Goal: Information Seeking & Learning: Check status

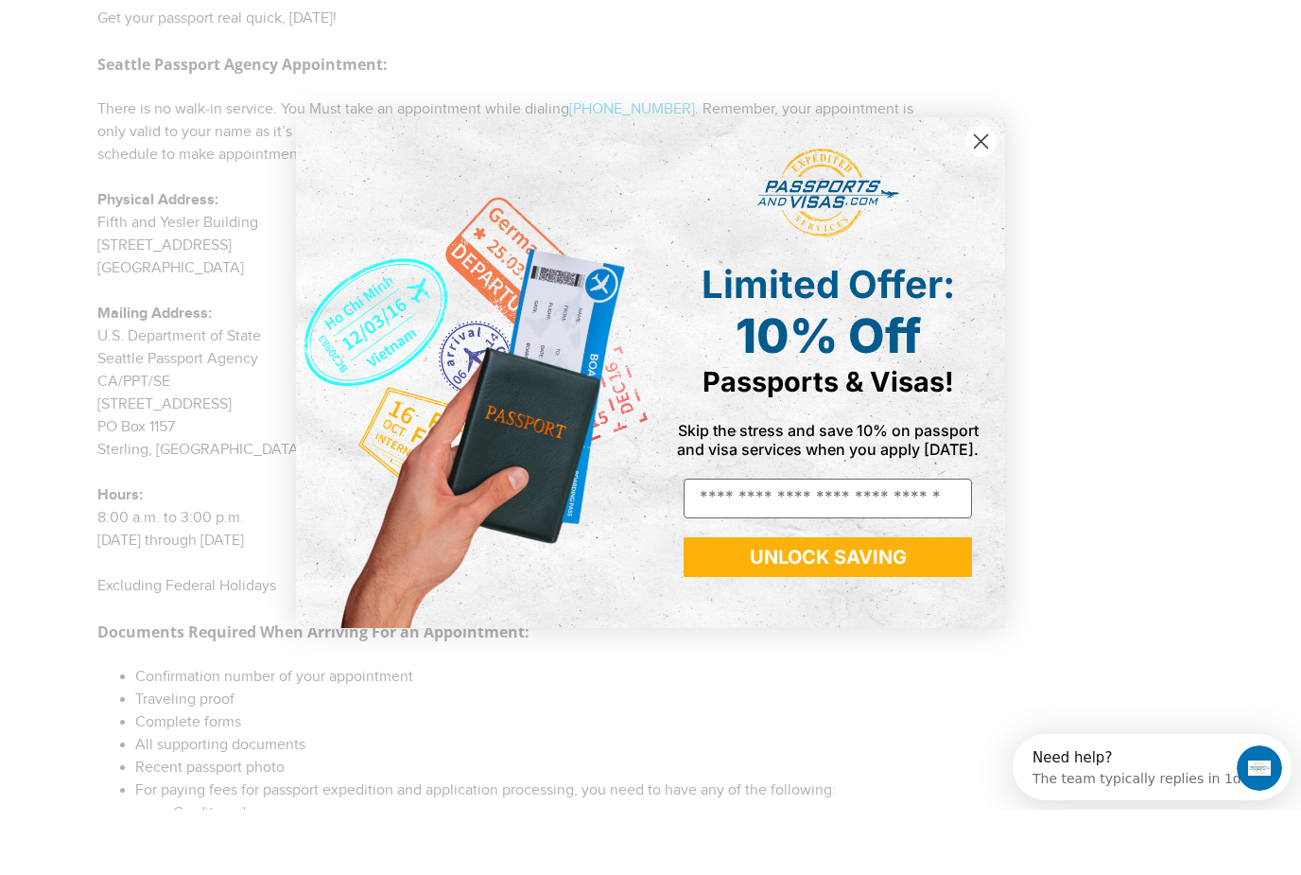
click at [985, 190] on circle "Close dialog" at bounding box center [980, 205] width 31 height 31
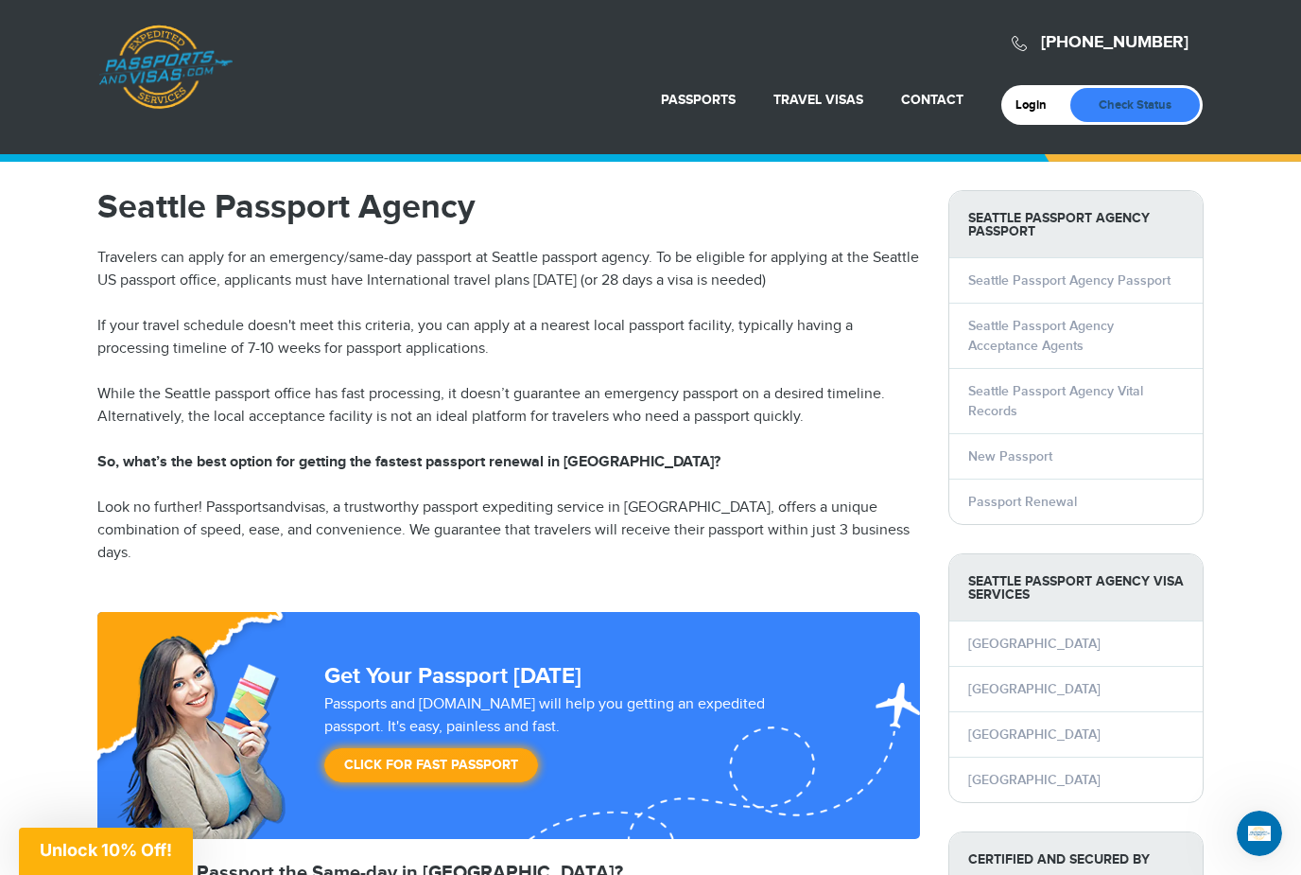
click at [1102, 112] on link "Check Status" at bounding box center [1135, 105] width 130 height 34
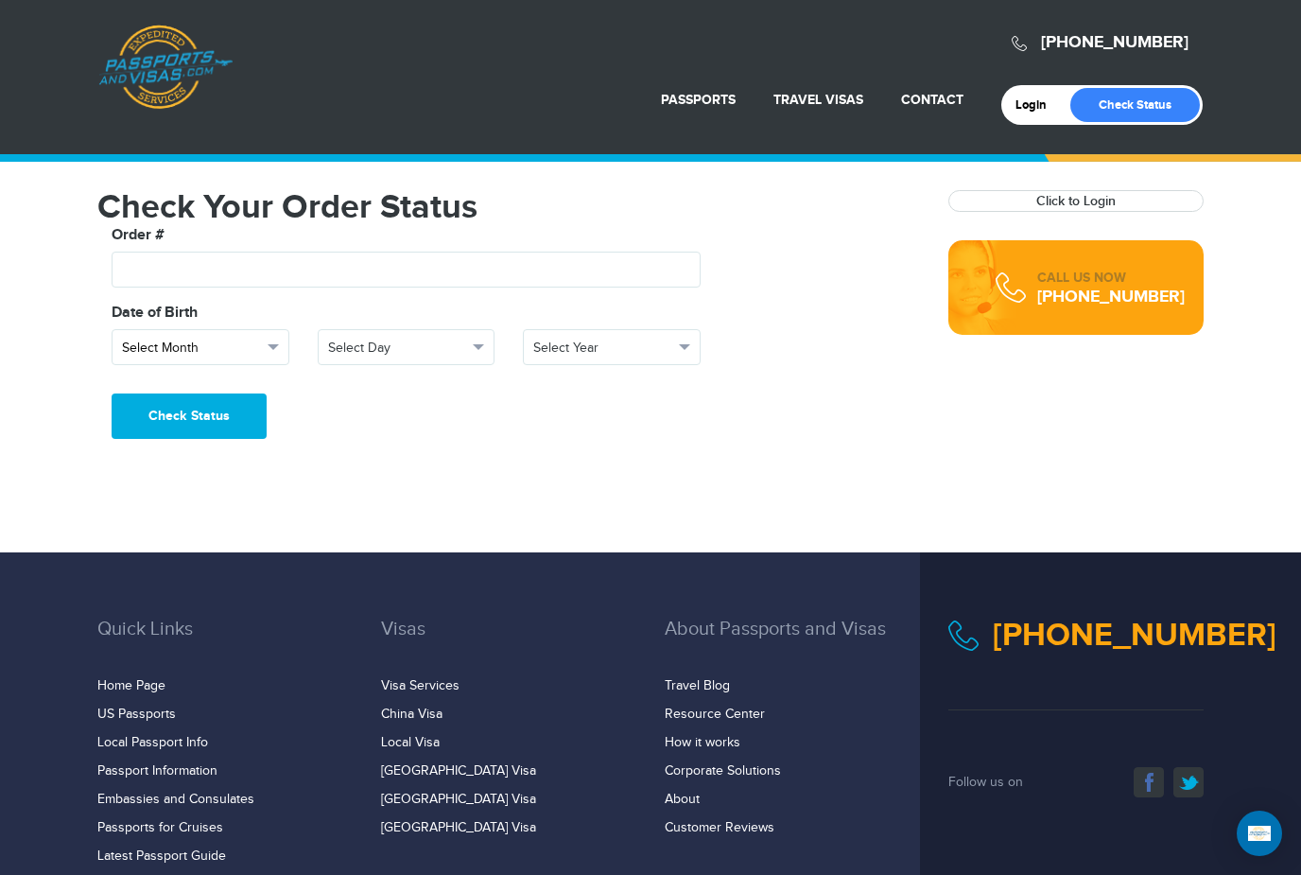
click at [228, 349] on span "Select Month" at bounding box center [192, 348] width 140 height 19
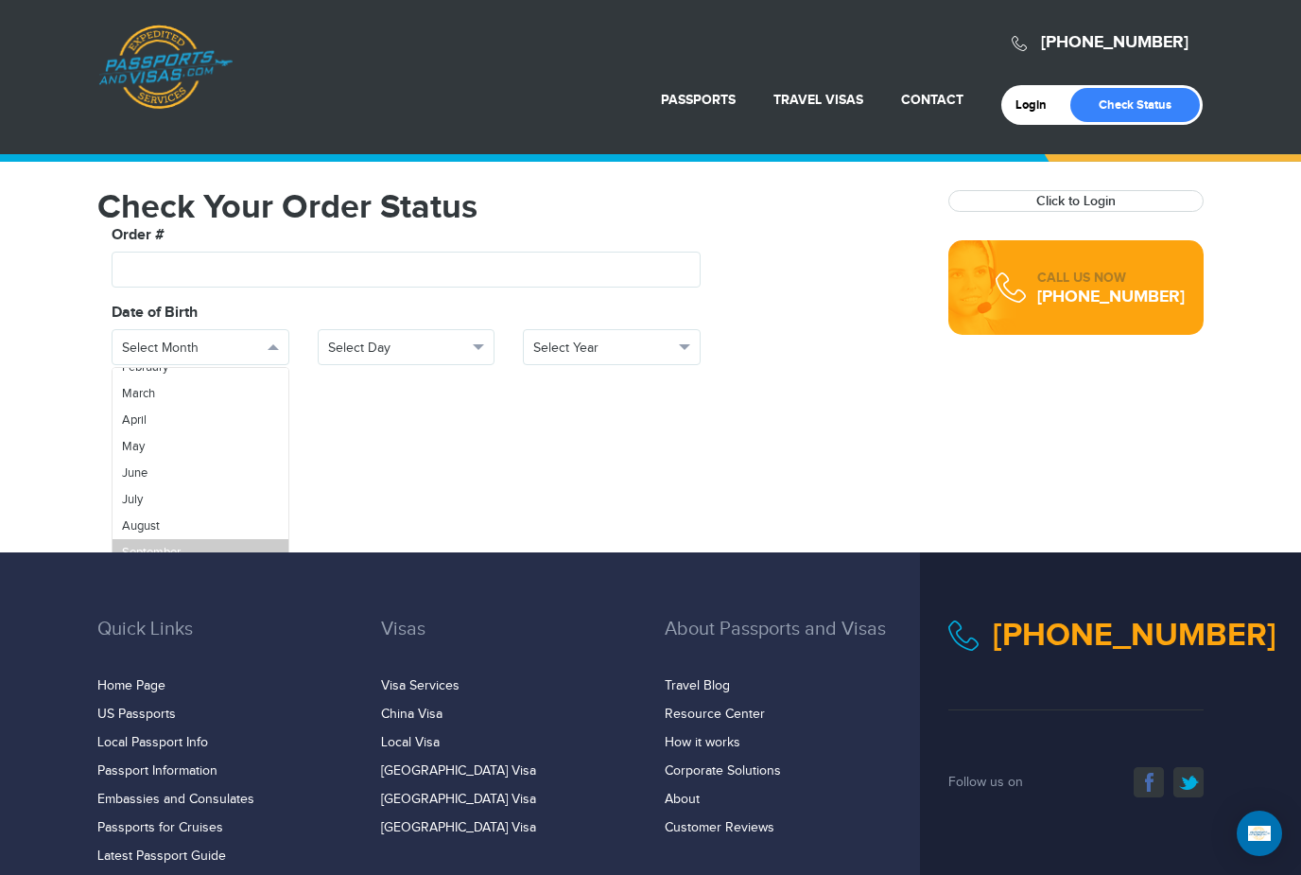
scroll to position [67, 0]
click at [147, 545] on span "September" at bounding box center [151, 552] width 59 height 15
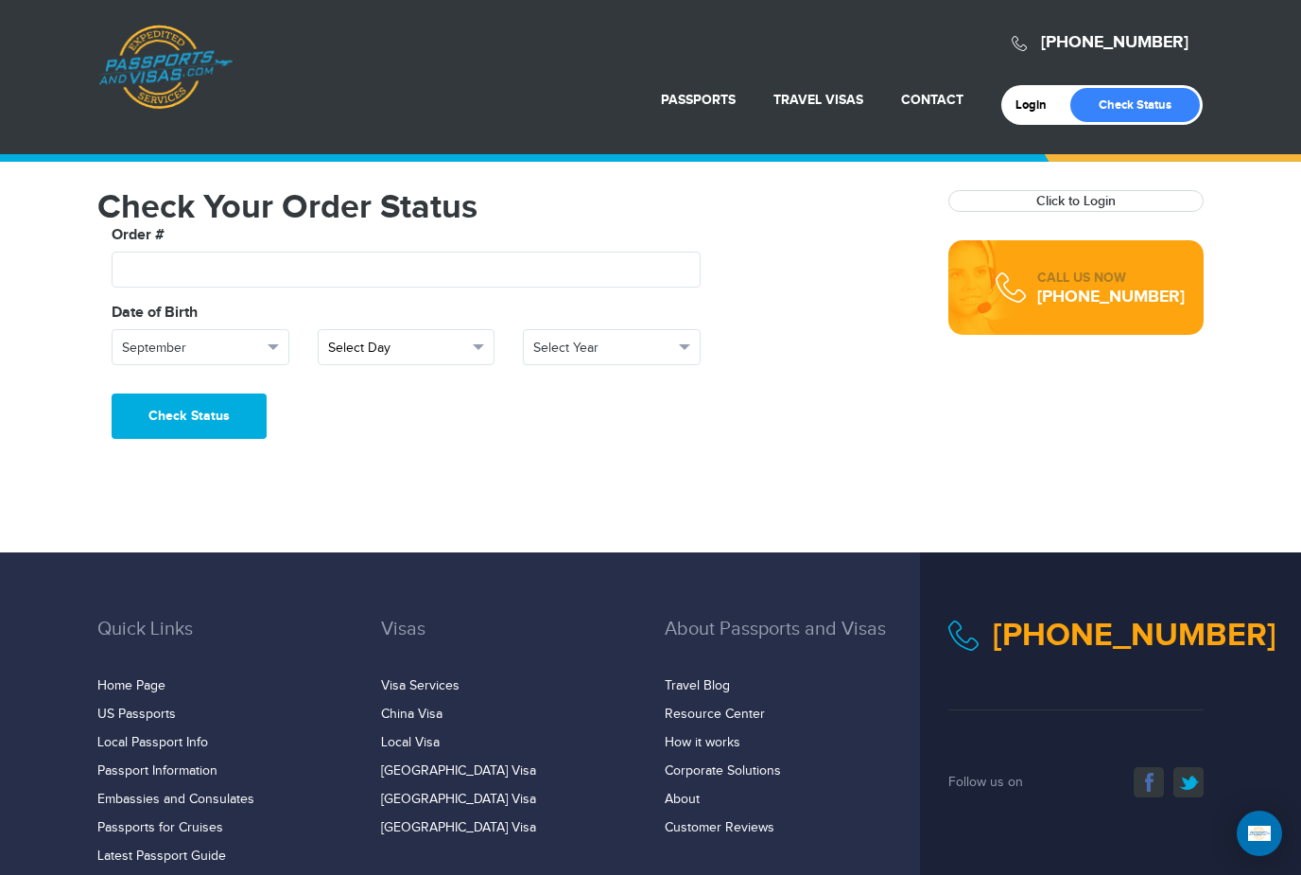
click at [388, 356] on span "Select Day" at bounding box center [398, 348] width 140 height 19
click at [343, 543] on link "17" at bounding box center [407, 535] width 176 height 26
click at [590, 350] on span "Select Year" at bounding box center [603, 348] width 140 height 19
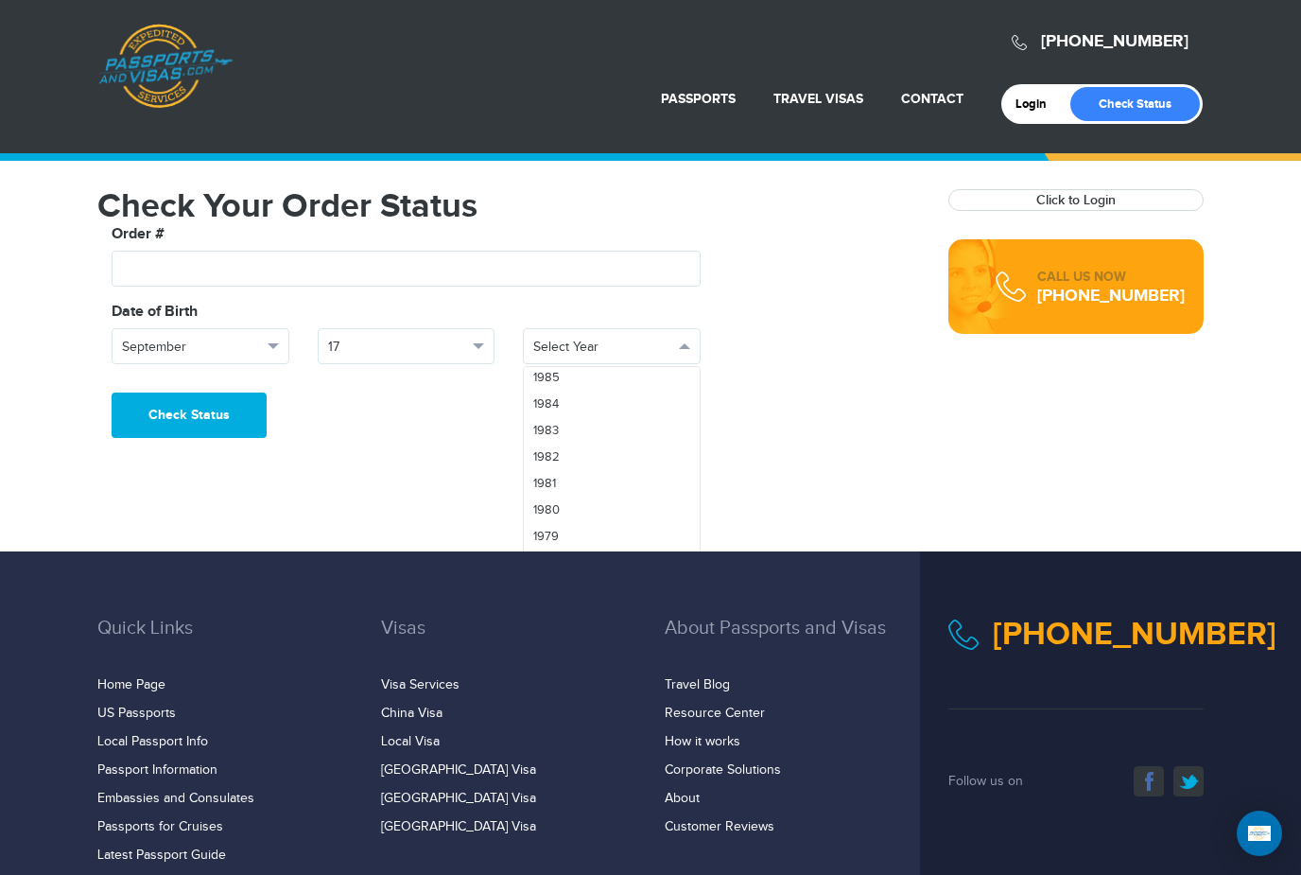
scroll to position [1038, 0]
click at [554, 432] on span "1985" at bounding box center [546, 427] width 26 height 15
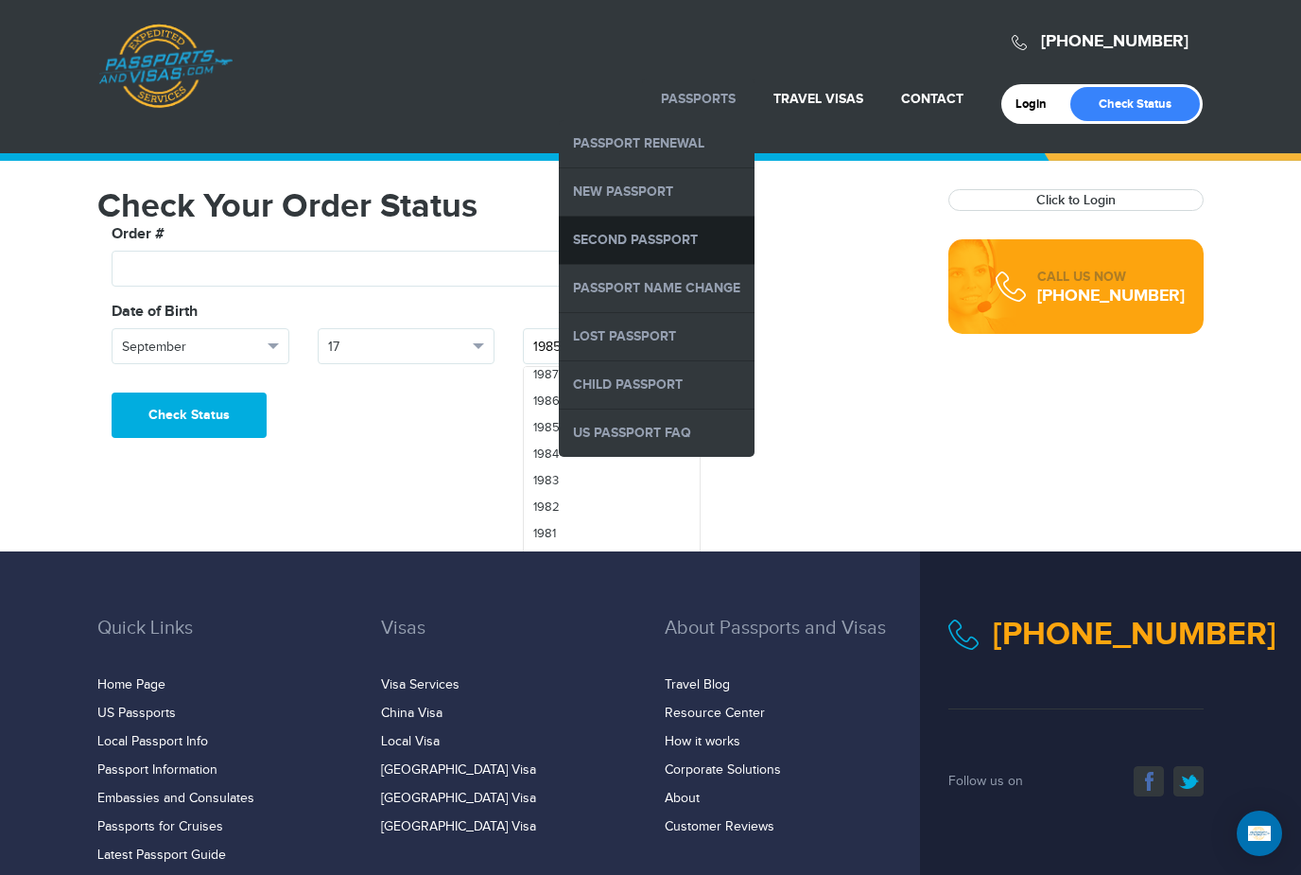
scroll to position [0, 0]
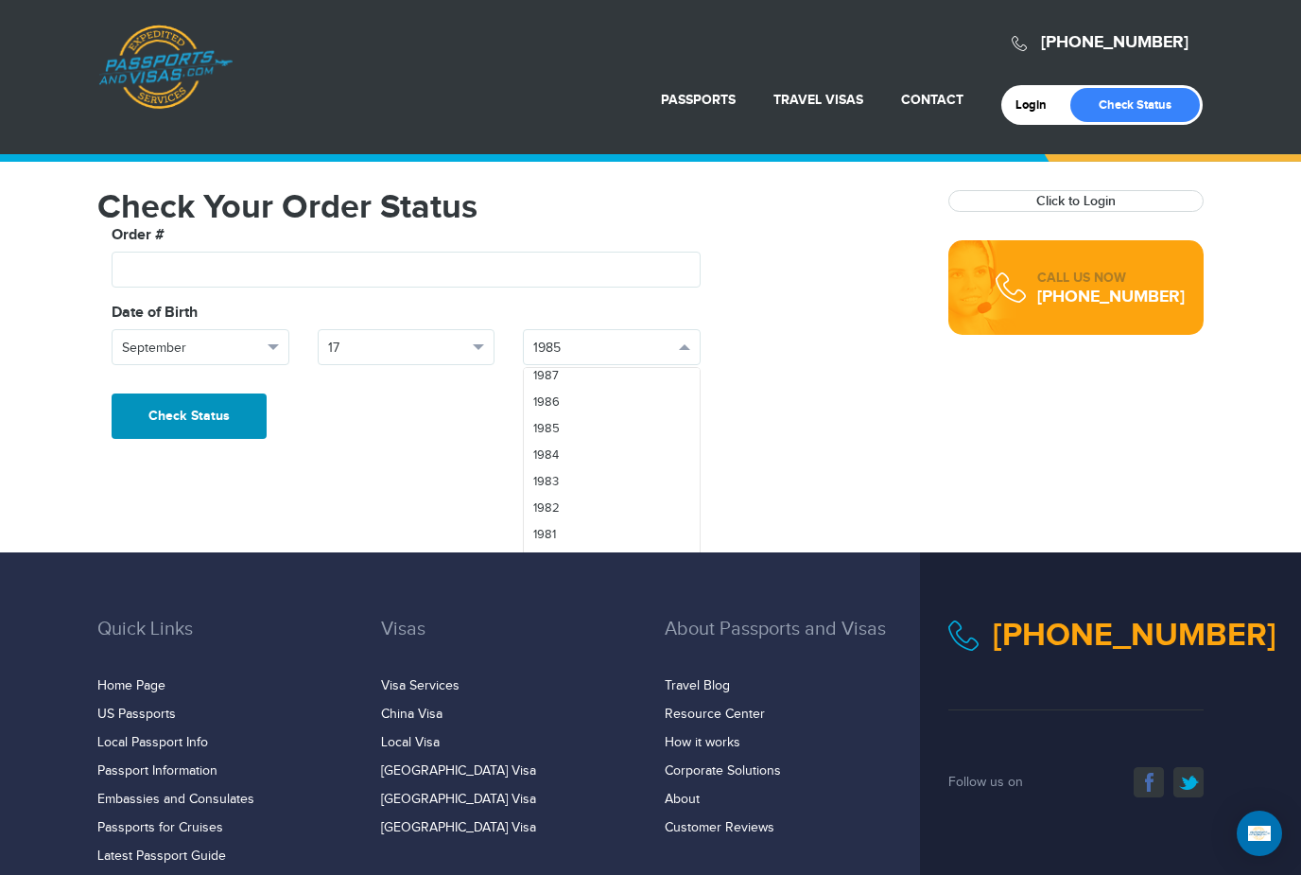
click at [187, 414] on button "Check Status" at bounding box center [189, 415] width 155 height 45
click at [188, 414] on button "Check Status" at bounding box center [189, 415] width 155 height 45
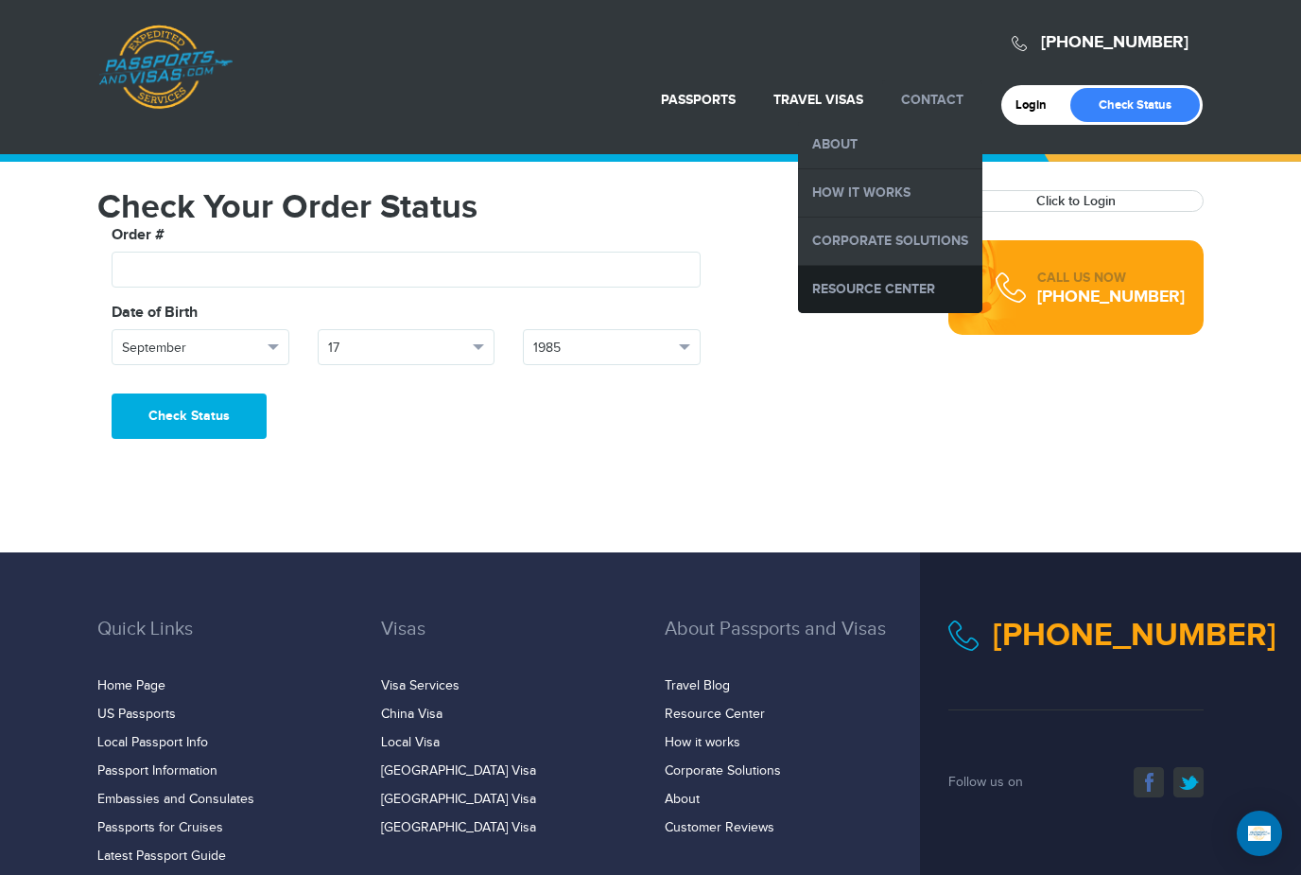
click at [894, 281] on link "Resource Center" at bounding box center [890, 289] width 184 height 47
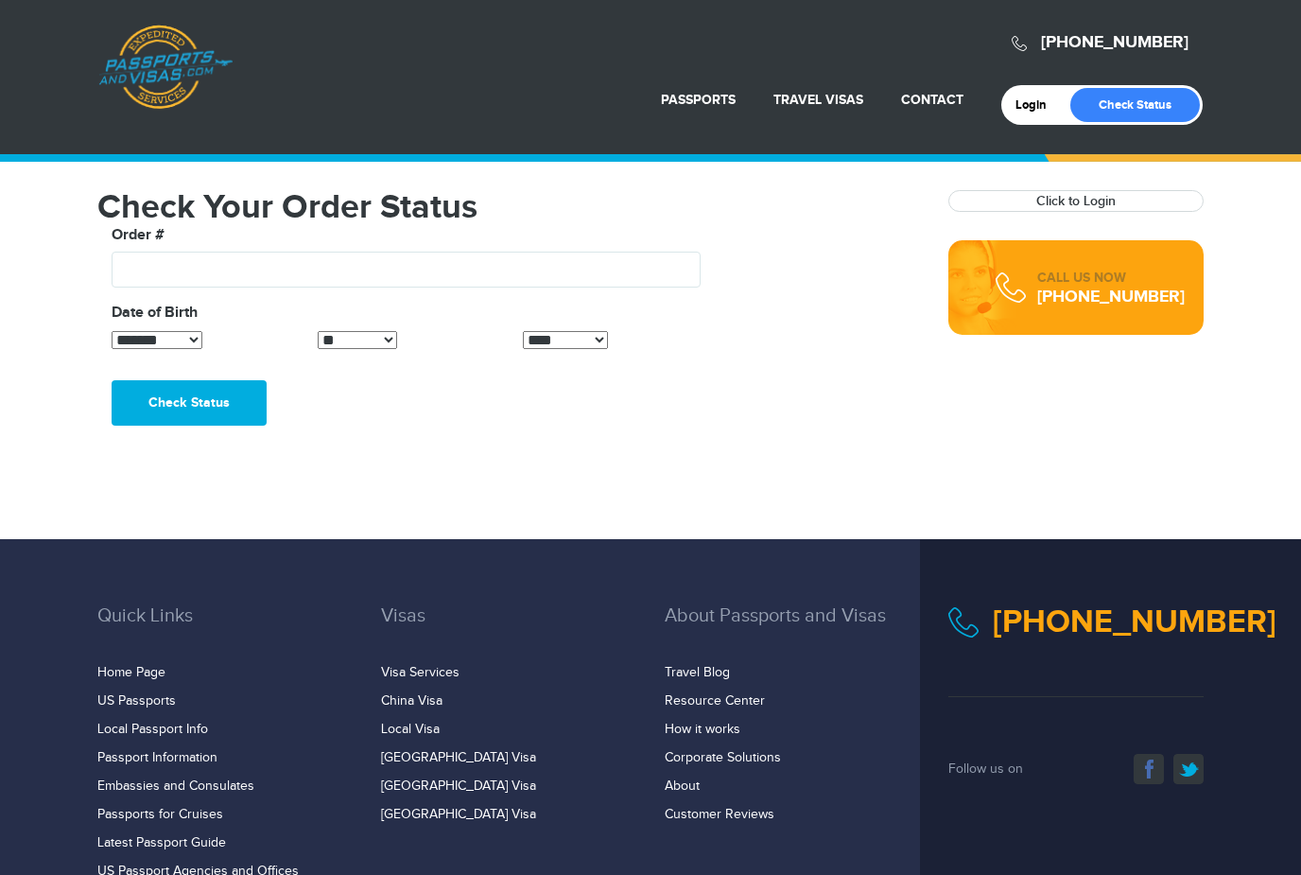
select select "*"
select select "**"
select select "****"
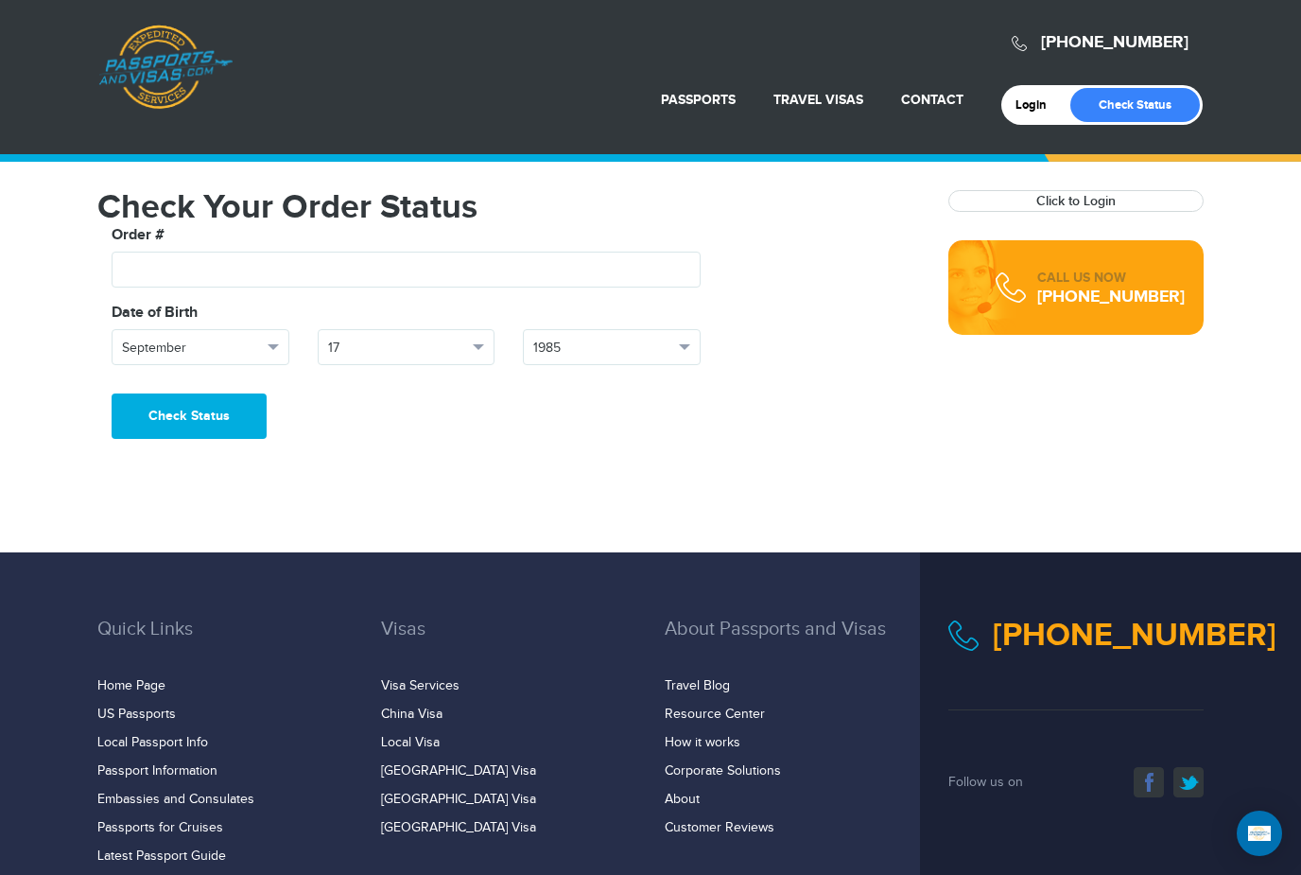
click at [1034, 202] on strong "Click to Login" at bounding box center [1075, 201] width 253 height 20
click at [1031, 270] on div "CALL US NOW 844-804-6223" at bounding box center [1090, 288] width 189 height 38
click at [266, 252] on input "text" at bounding box center [406, 270] width 589 height 36
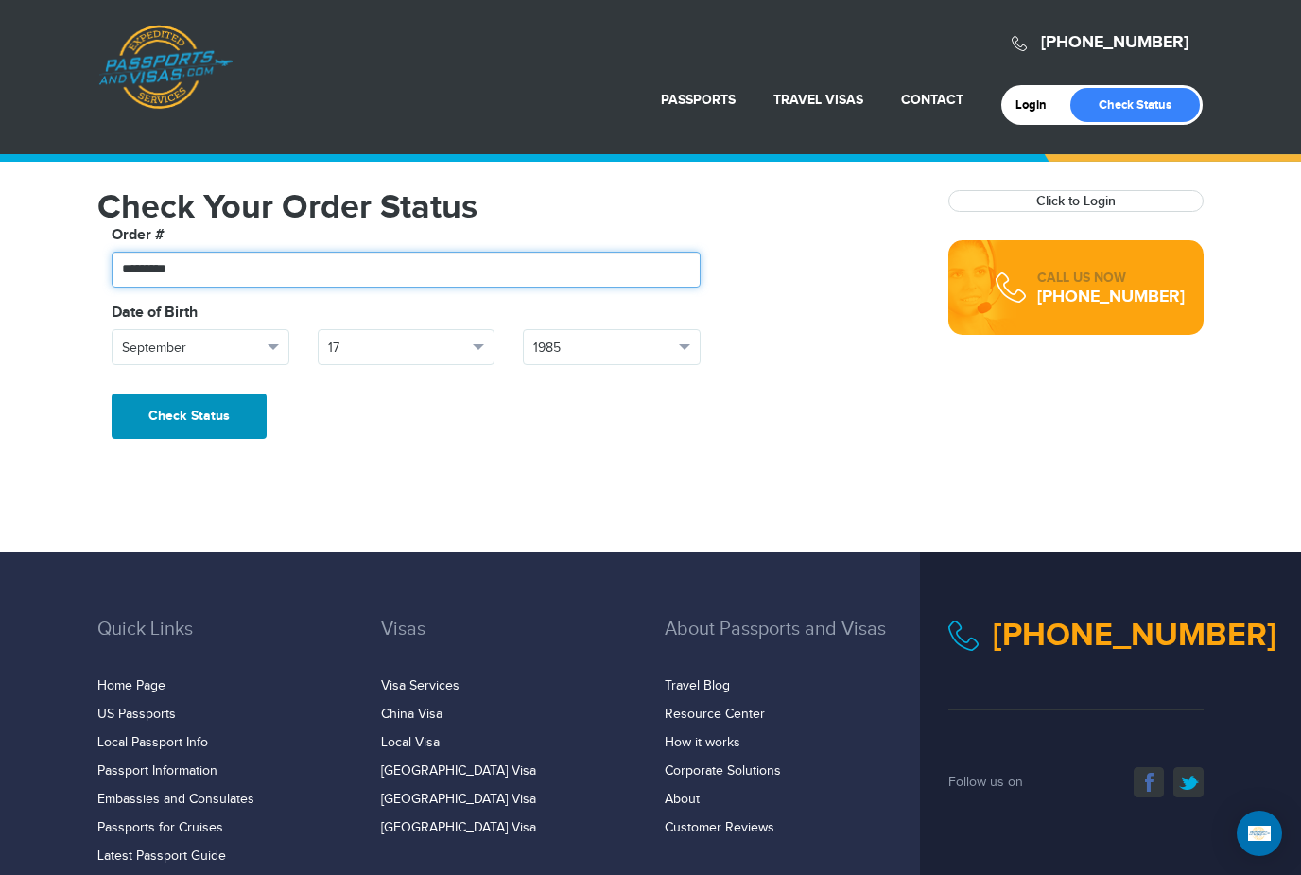
type input "*********"
click at [213, 395] on button "Check Status" at bounding box center [189, 415] width 155 height 45
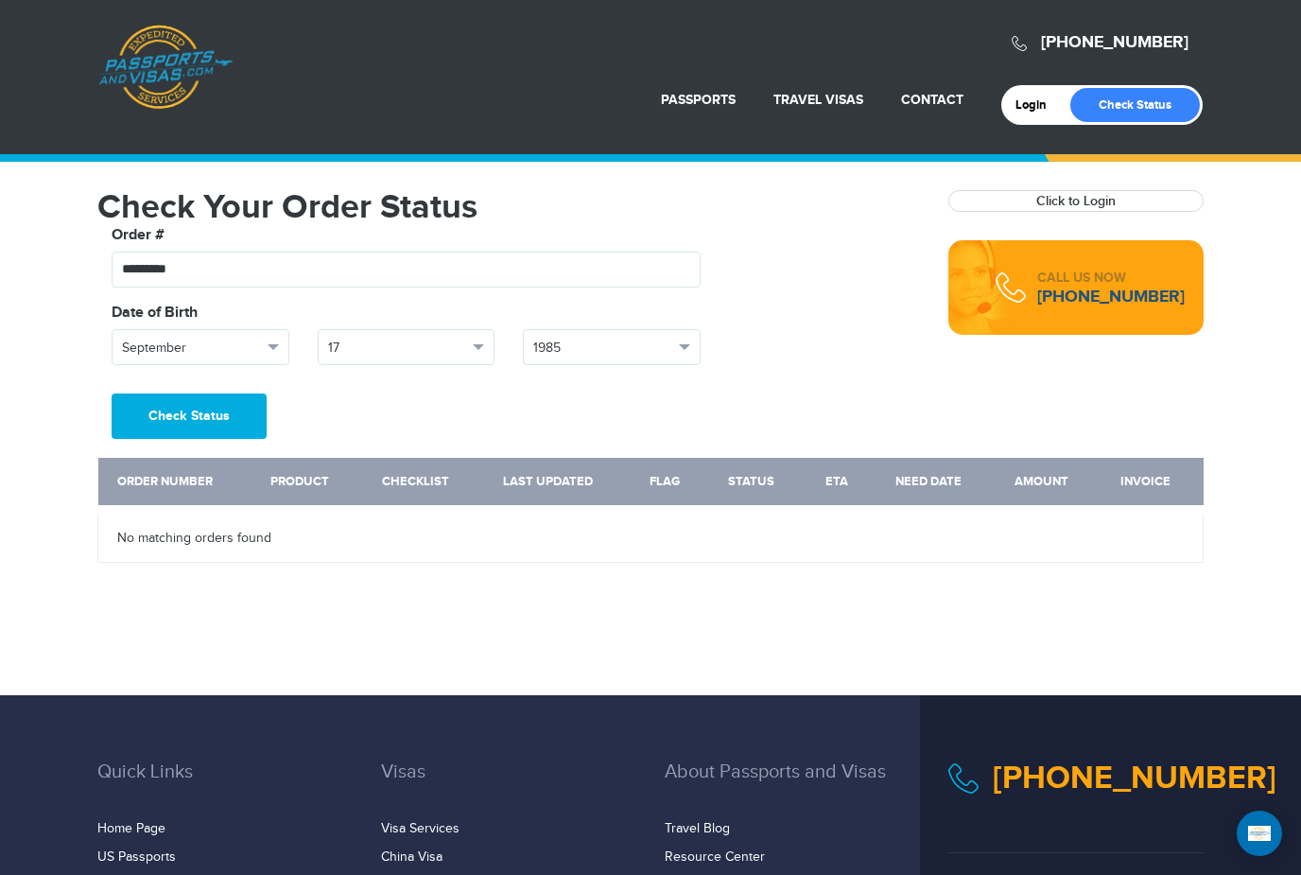
click at [1078, 287] on link "[PHONE_NUMBER]" at bounding box center [1111, 297] width 148 height 21
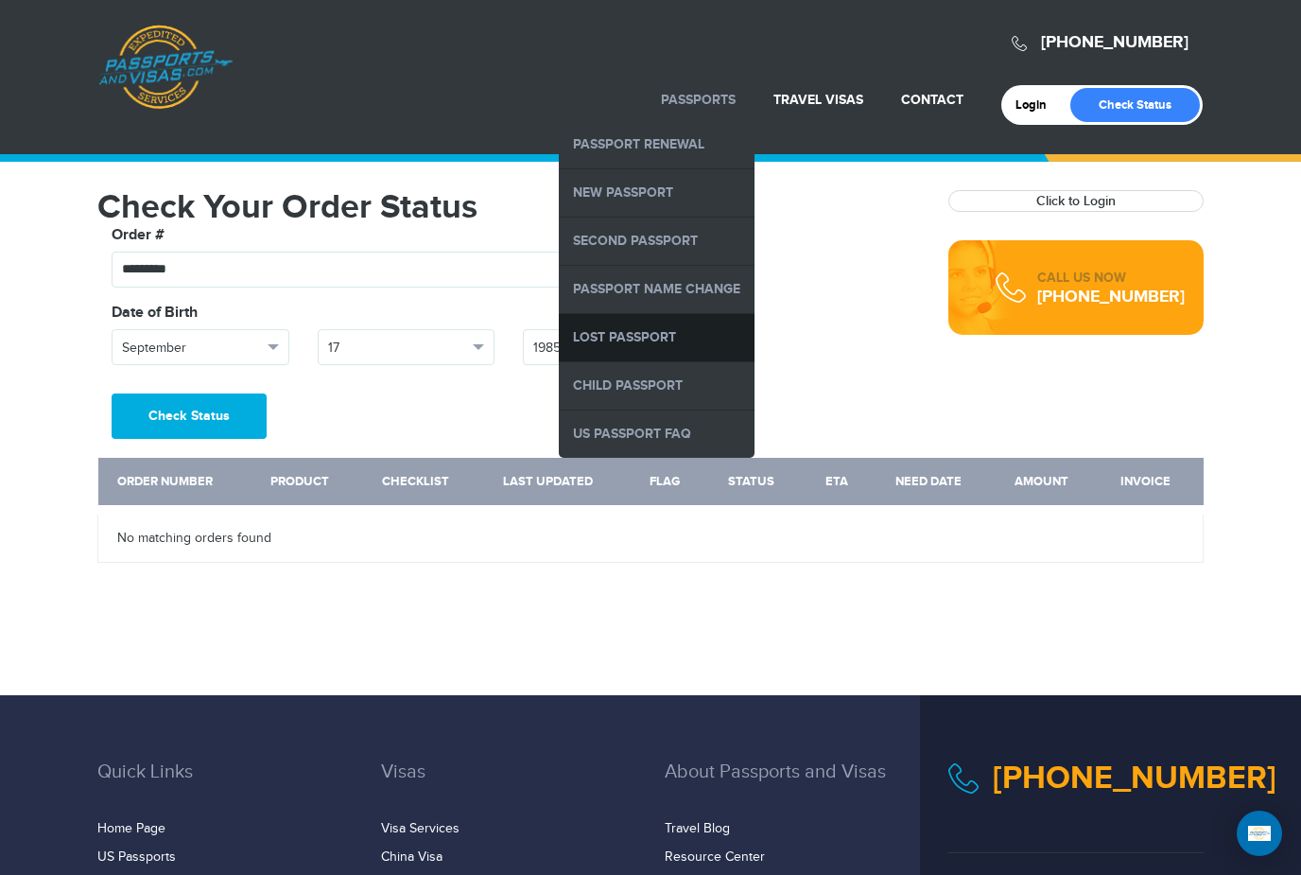
click at [667, 322] on link "Lost Passport" at bounding box center [657, 337] width 196 height 47
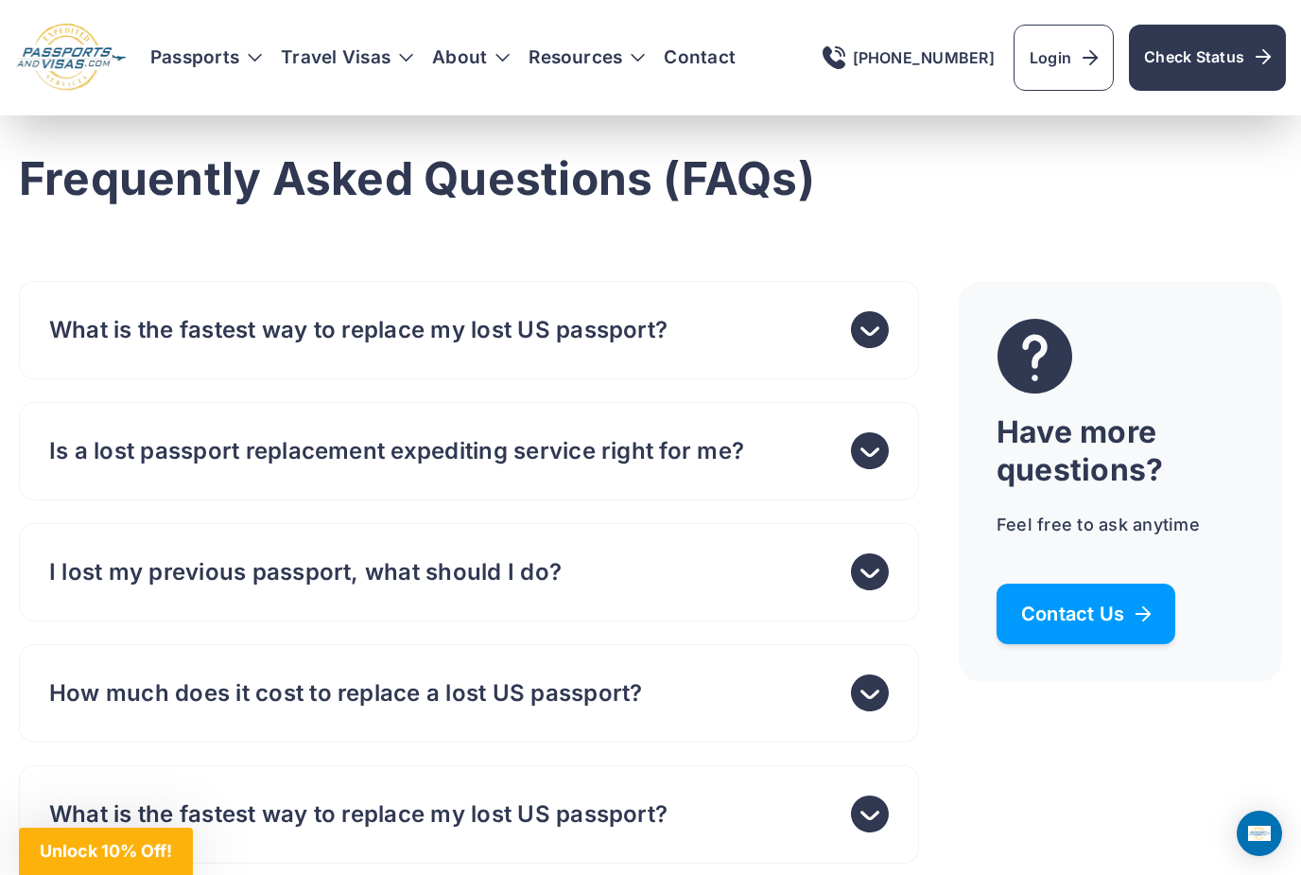
scroll to position [6284, 0]
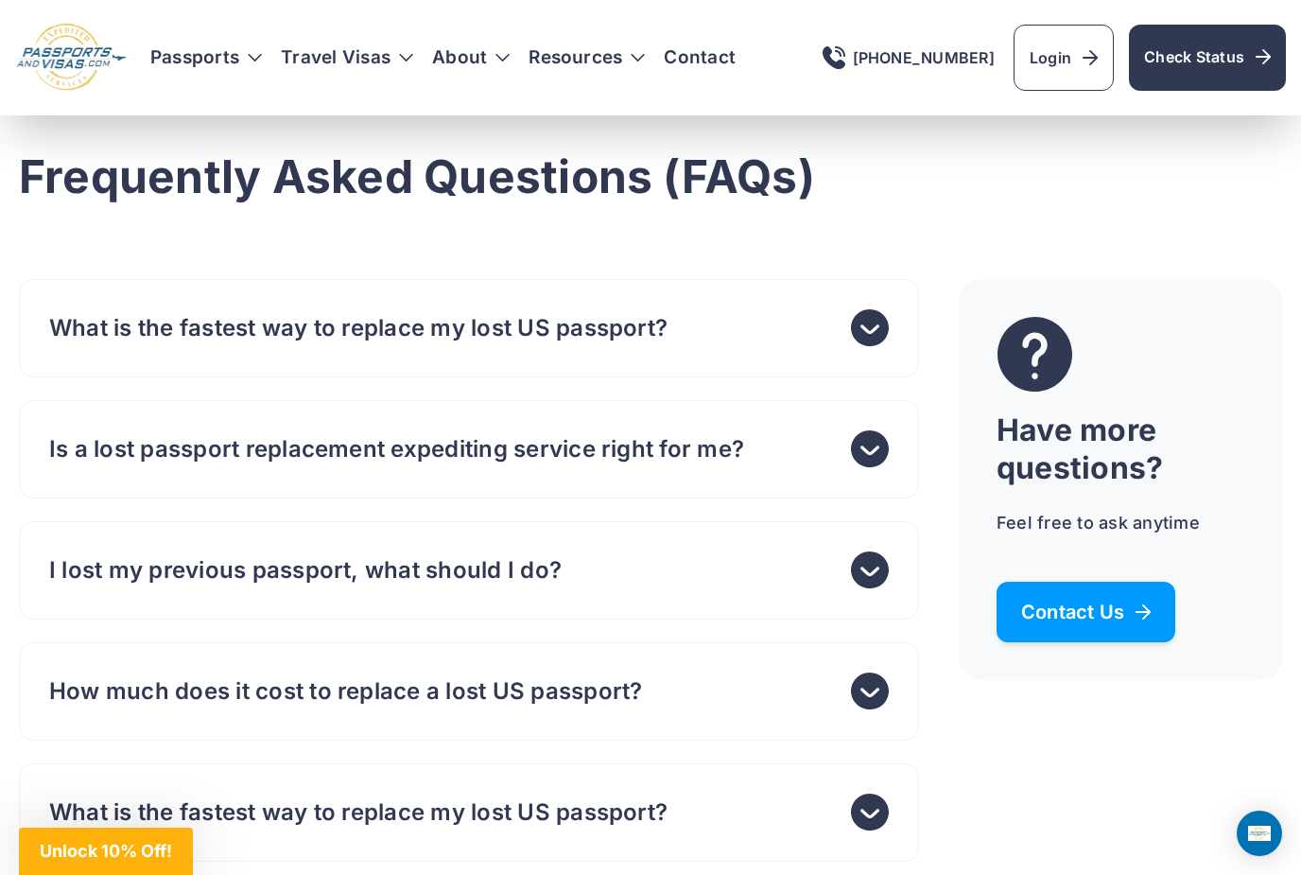
click at [1094, 621] on span "Contact Us" at bounding box center [1086, 611] width 130 height 19
